Goal: Navigation & Orientation: Find specific page/section

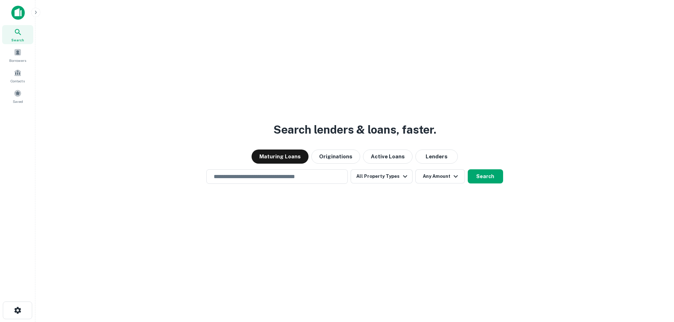
click at [234, 64] on div "Search lenders & loans, faster. Maturing Loans Originations Active Loans Lender…" at bounding box center [354, 178] width 627 height 322
click at [13, 18] on img at bounding box center [17, 13] width 13 height 14
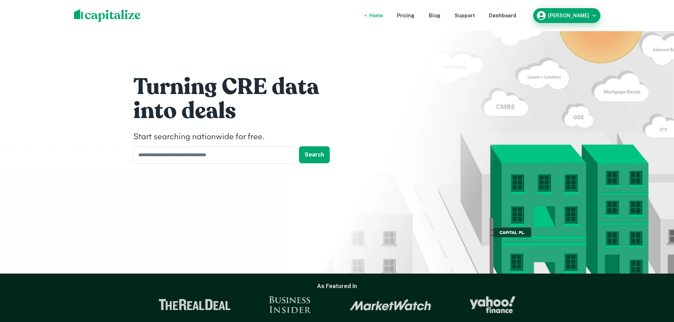
click at [548, 10] on button "Nick Sumpter" at bounding box center [566, 15] width 67 height 15
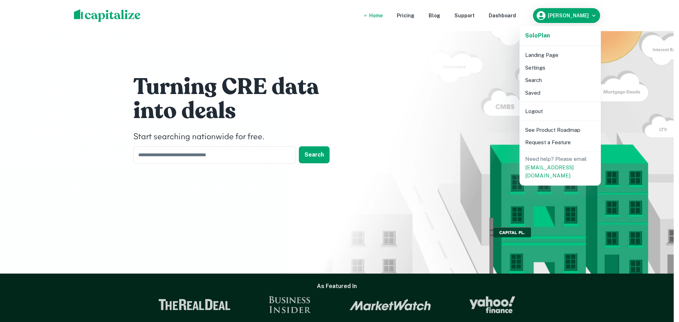
click at [500, 19] on div at bounding box center [339, 161] width 679 height 322
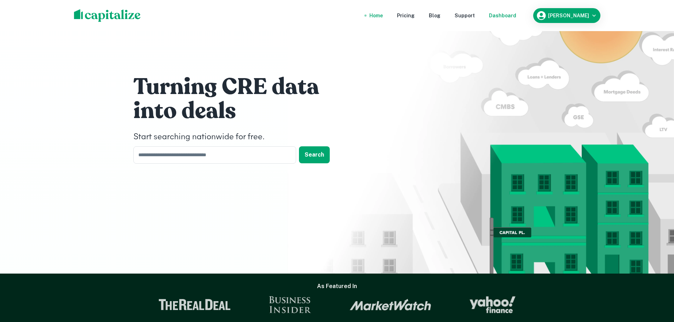
click at [505, 18] on div "Dashboard" at bounding box center [502, 16] width 27 height 8
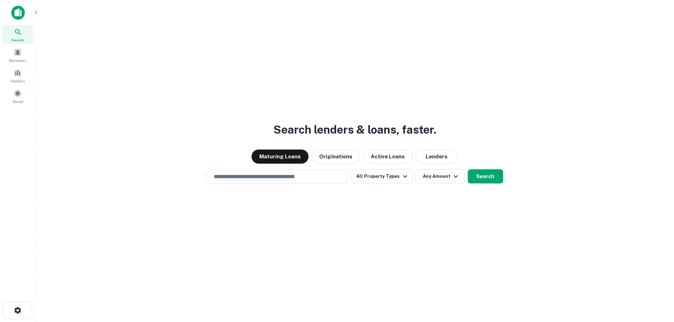
click at [18, 12] on img at bounding box center [17, 13] width 13 height 14
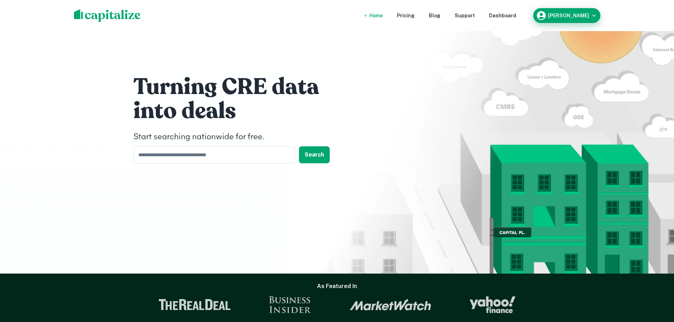
click at [554, 22] on button "Nick Sumpter" at bounding box center [566, 15] width 67 height 15
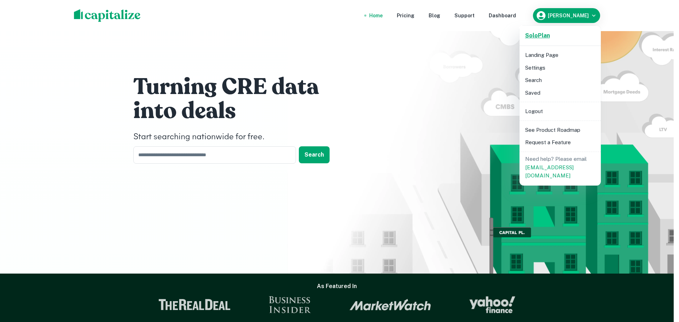
click at [546, 36] on strong "Solo Plan" at bounding box center [537, 35] width 25 height 7
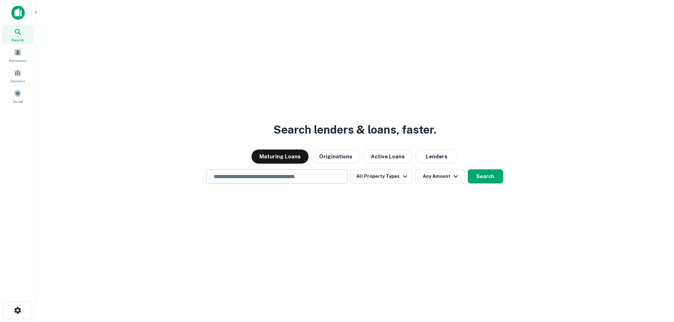
click at [295, 178] on input "text" at bounding box center [276, 177] width 135 height 8
click at [382, 177] on button "All Property Types" at bounding box center [382, 176] width 62 height 14
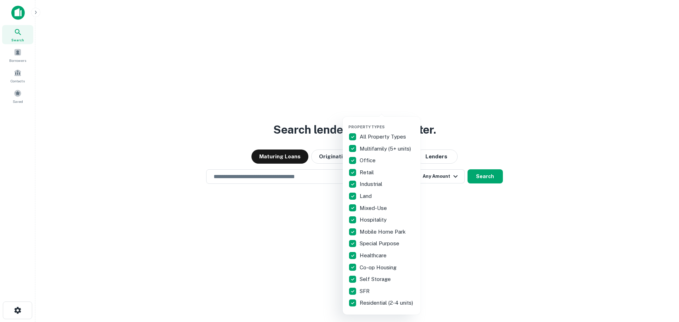
click at [133, 123] on div at bounding box center [339, 161] width 679 height 322
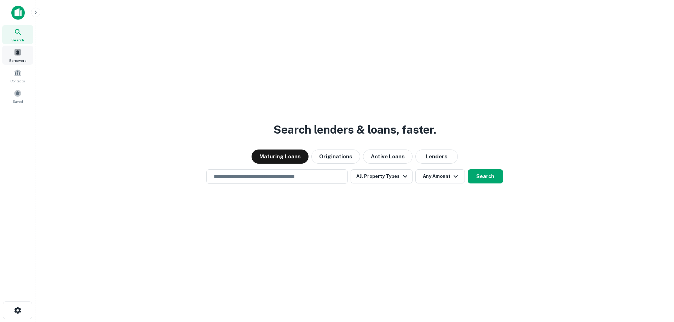
click at [25, 62] on span "Borrowers" at bounding box center [17, 61] width 17 height 6
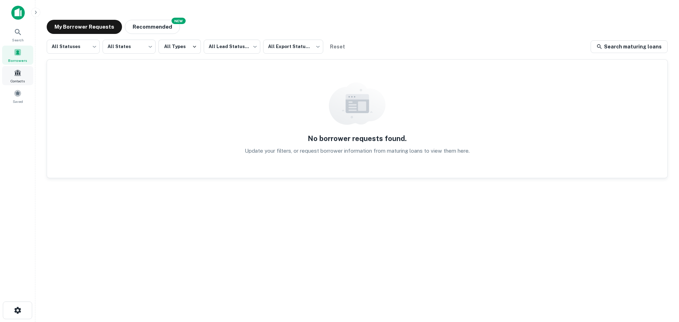
click at [23, 76] on div "Contacts" at bounding box center [17, 75] width 31 height 19
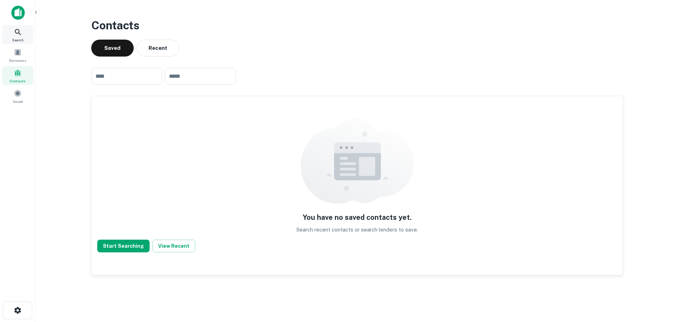
click at [18, 37] on div "Search" at bounding box center [17, 34] width 31 height 19
